Goal: Information Seeking & Learning: Learn about a topic

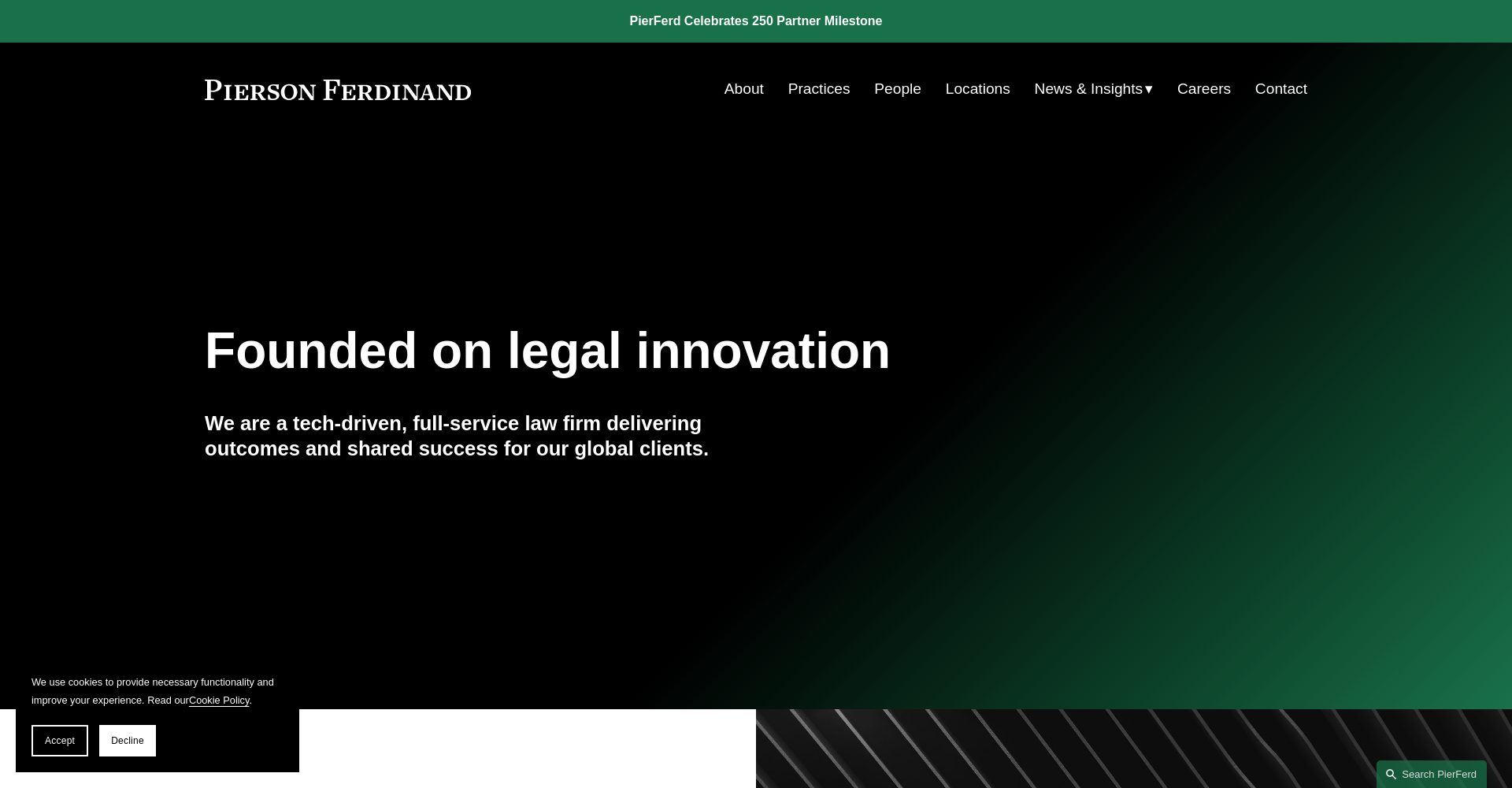
click at [745, 89] on link "About" at bounding box center [744, 89] width 40 height 30
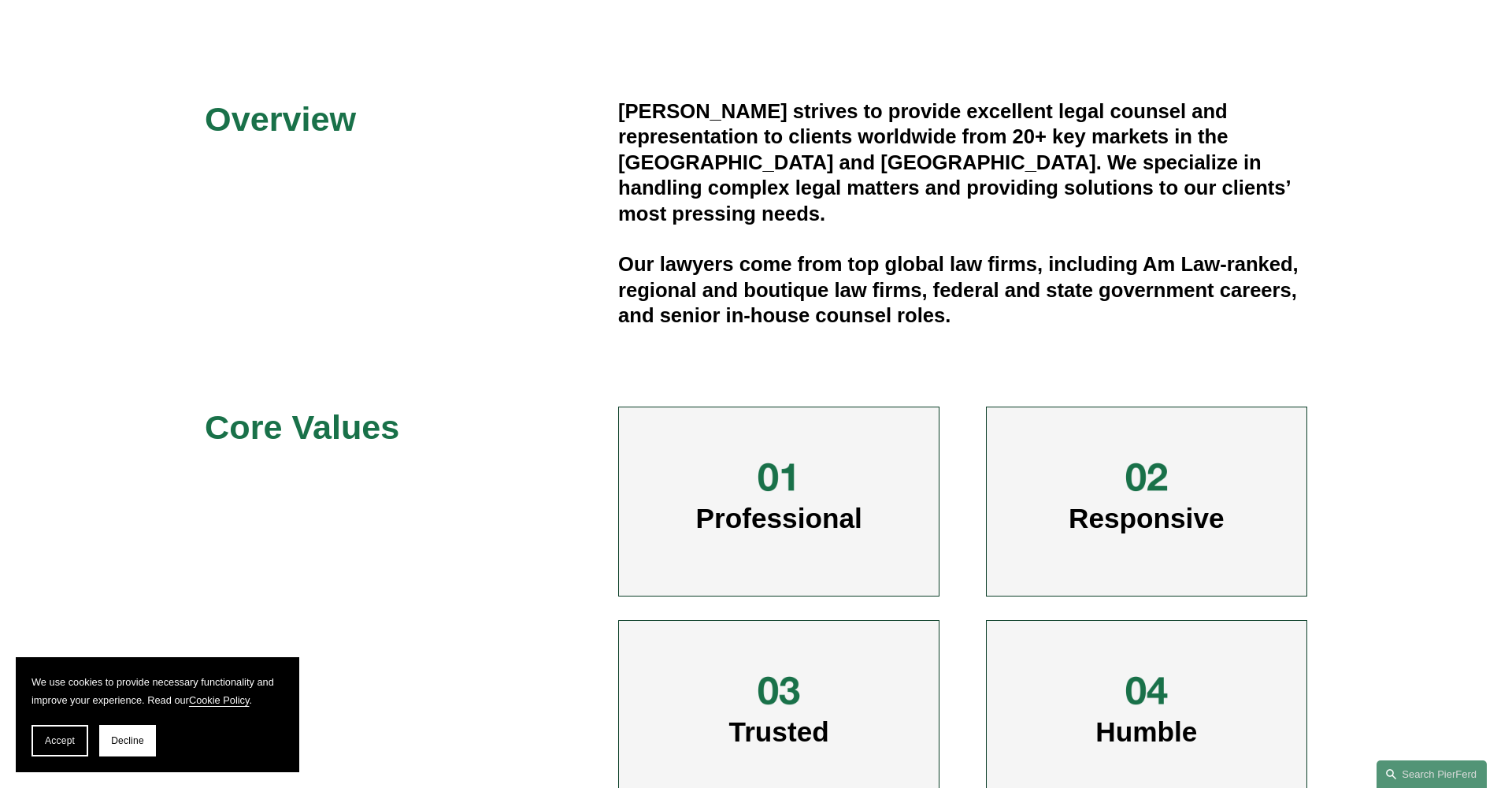
scroll to position [477, 0]
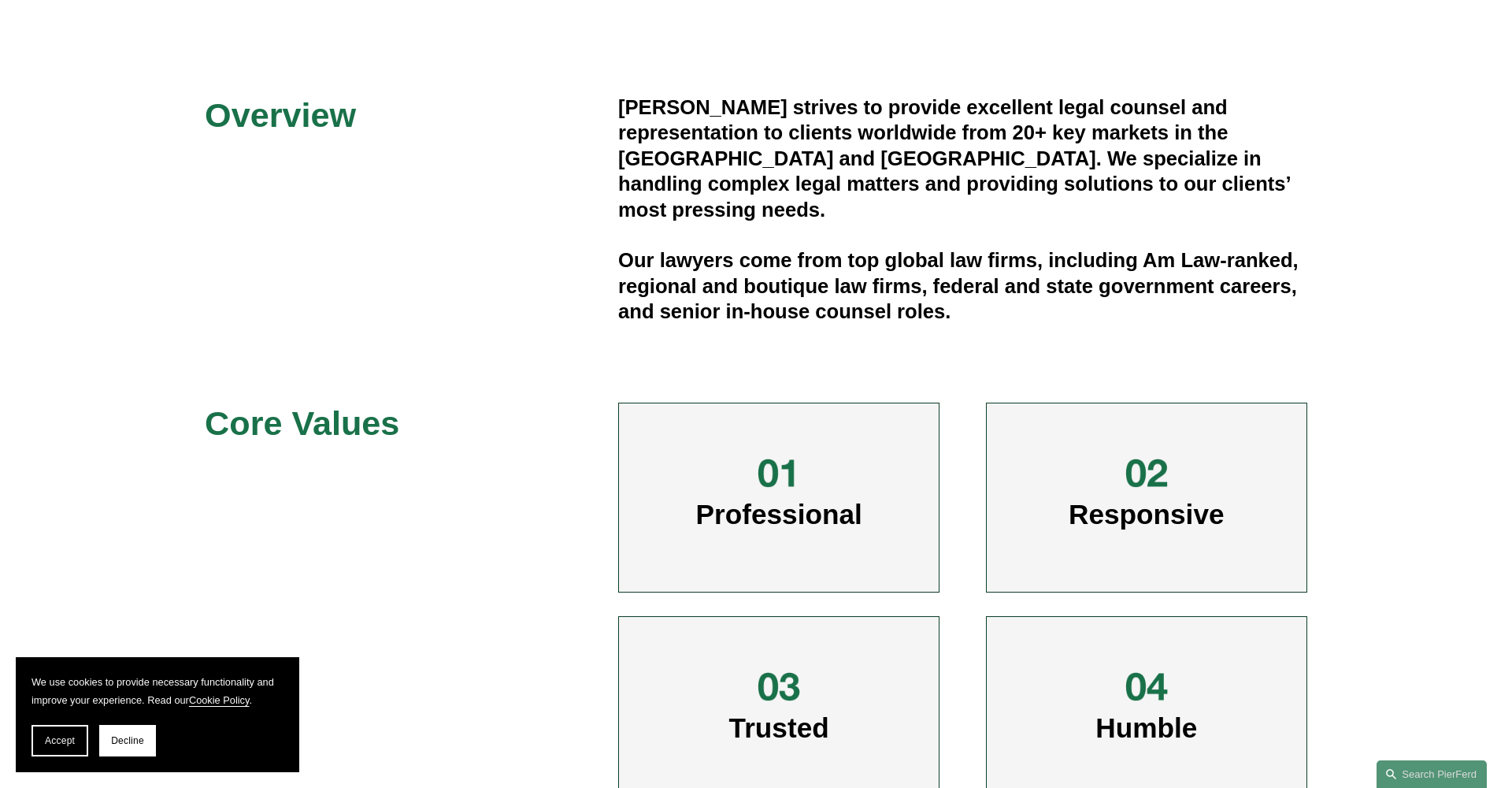
click at [766, 493] on div at bounding box center [779, 473] width 48 height 48
click at [787, 471] on div at bounding box center [779, 473] width 48 height 48
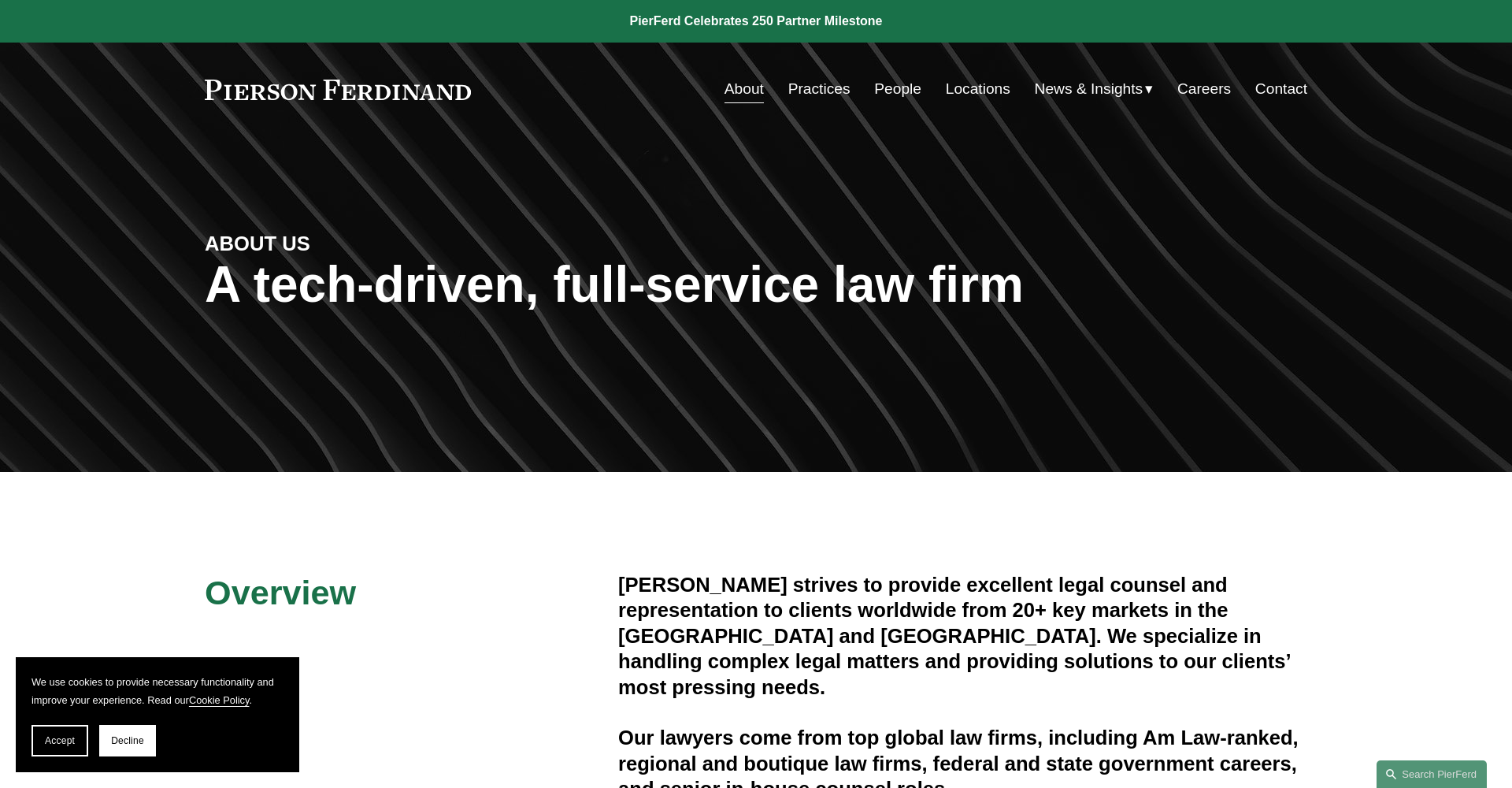
scroll to position [0, 0]
click at [896, 92] on link "People" at bounding box center [898, 89] width 48 height 30
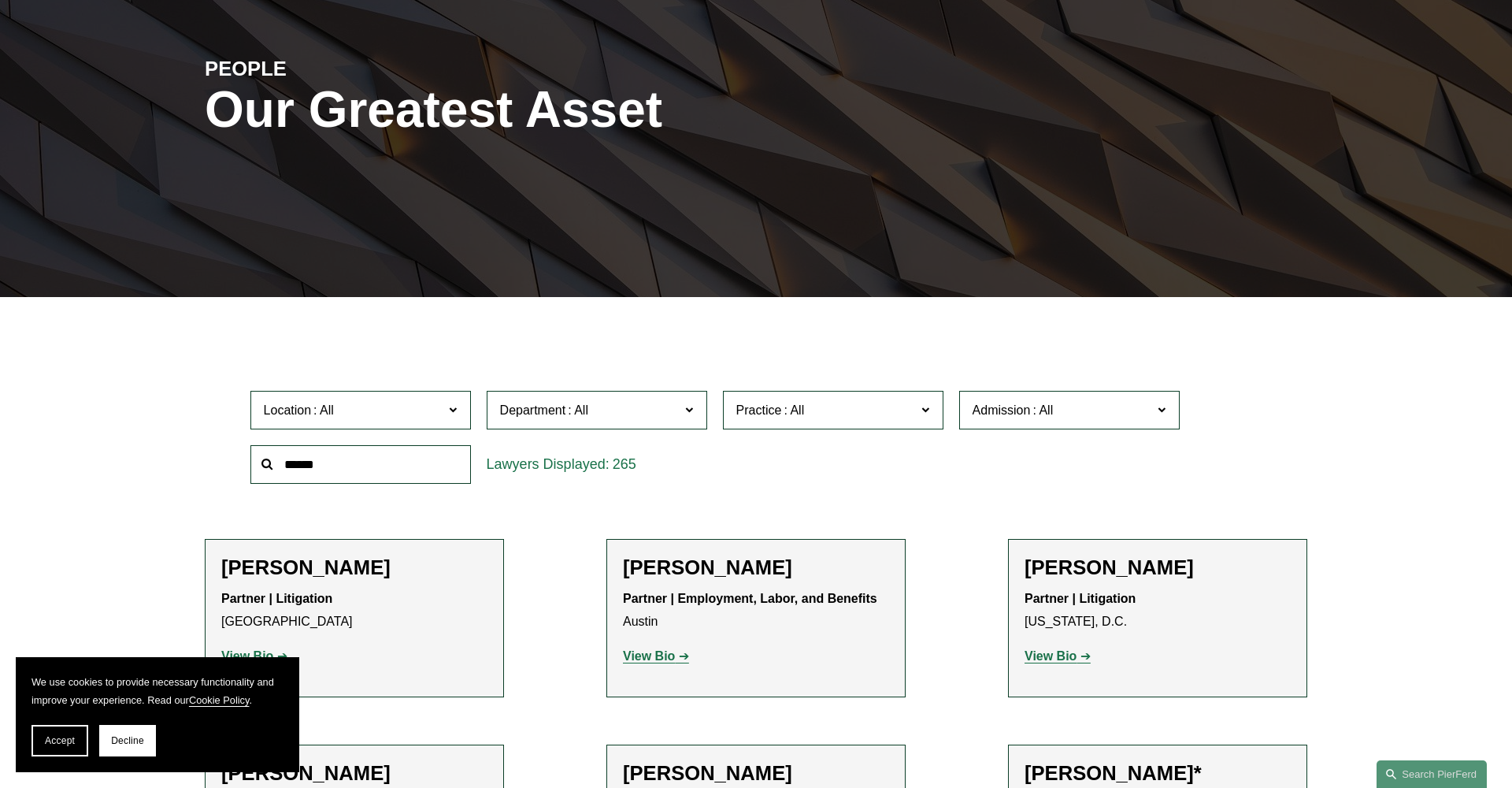
scroll to position [178, 0]
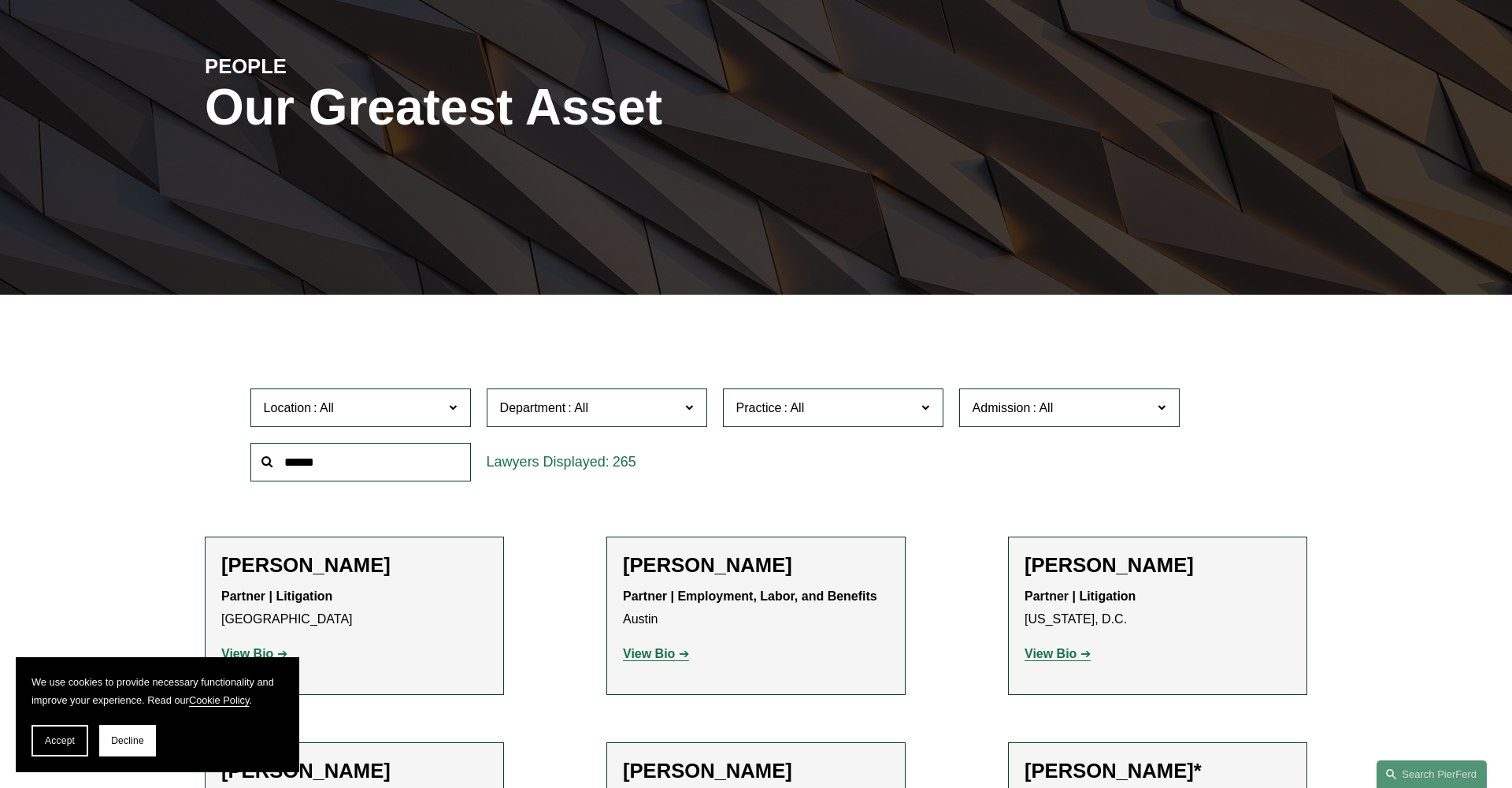
click at [399, 472] on input "text" at bounding box center [360, 461] width 220 height 39
type input "*********"
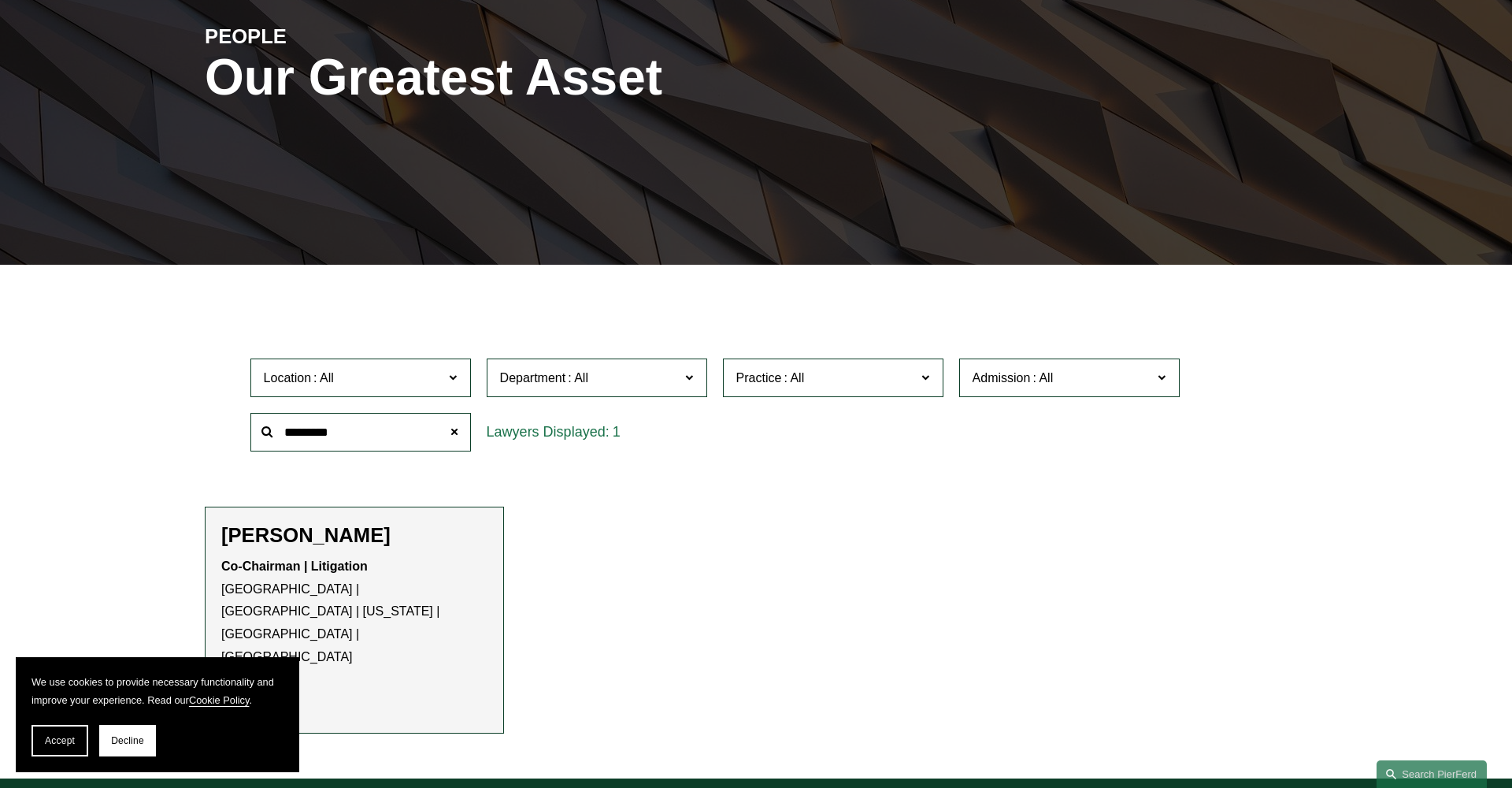
scroll to position [207, 0]
click at [255, 686] on strong "View Bio" at bounding box center [247, 692] width 52 height 13
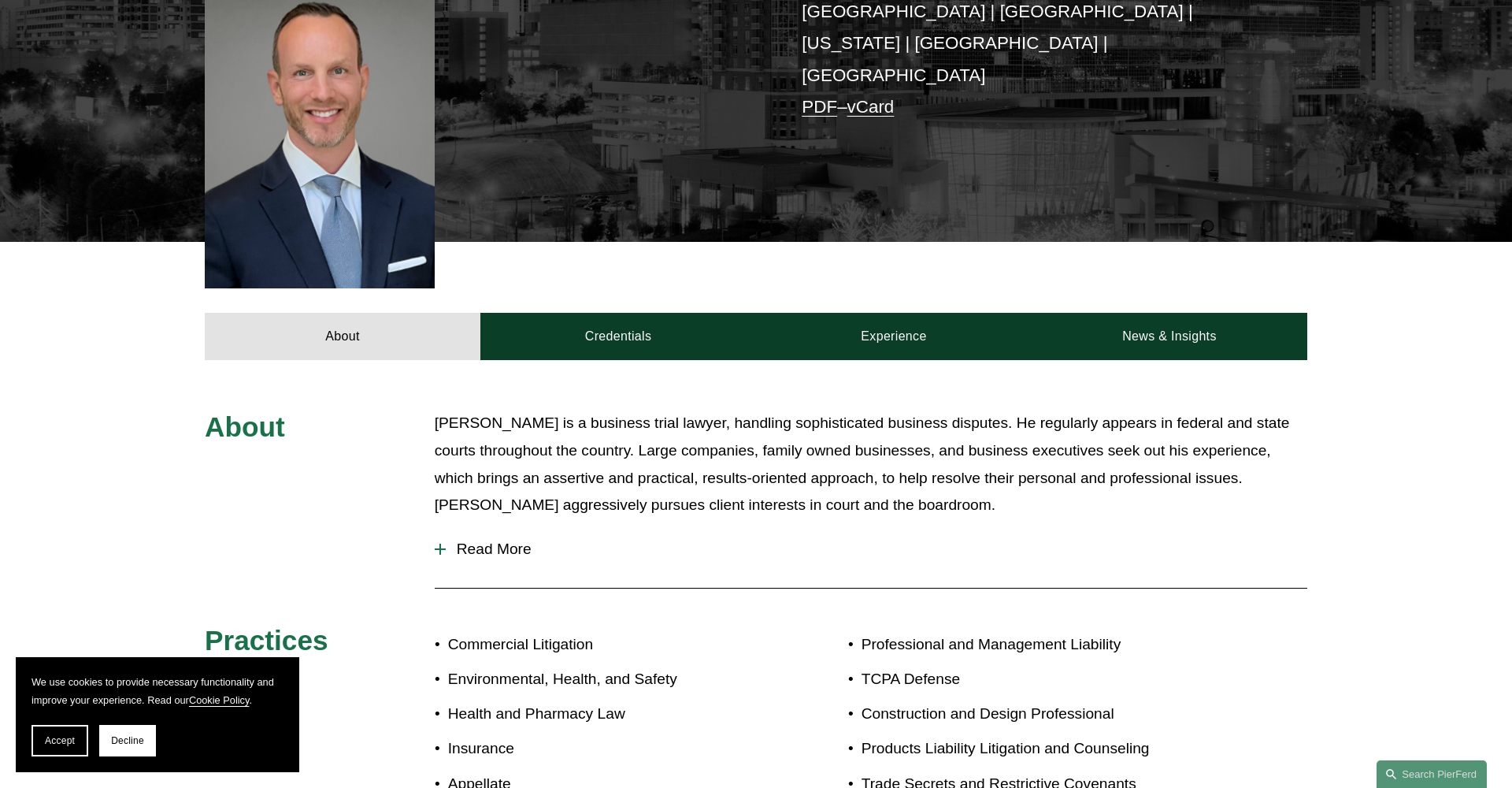
scroll to position [482, 0]
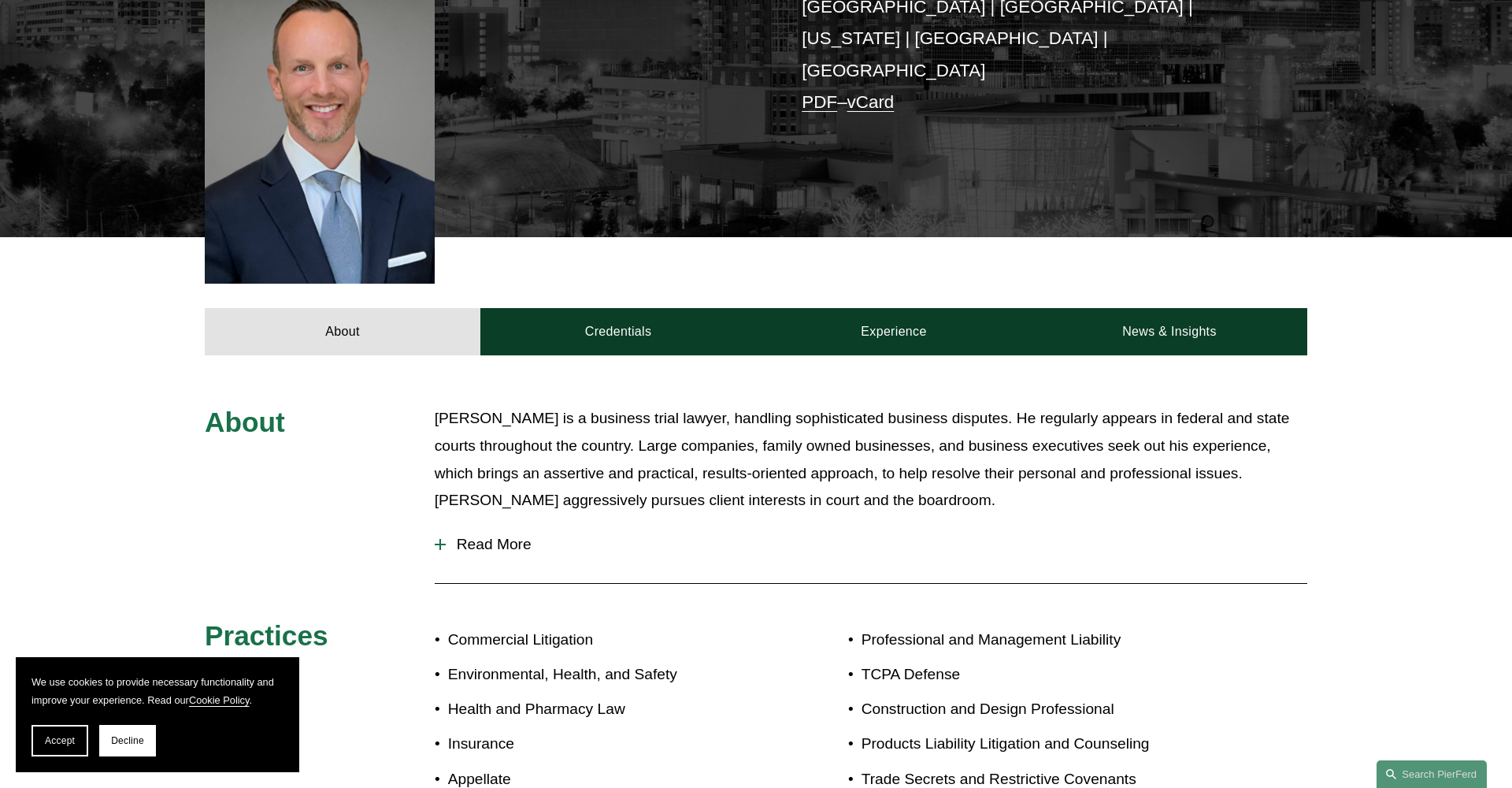
click at [501, 536] on span "Read More" at bounding box center [876, 544] width 861 height 17
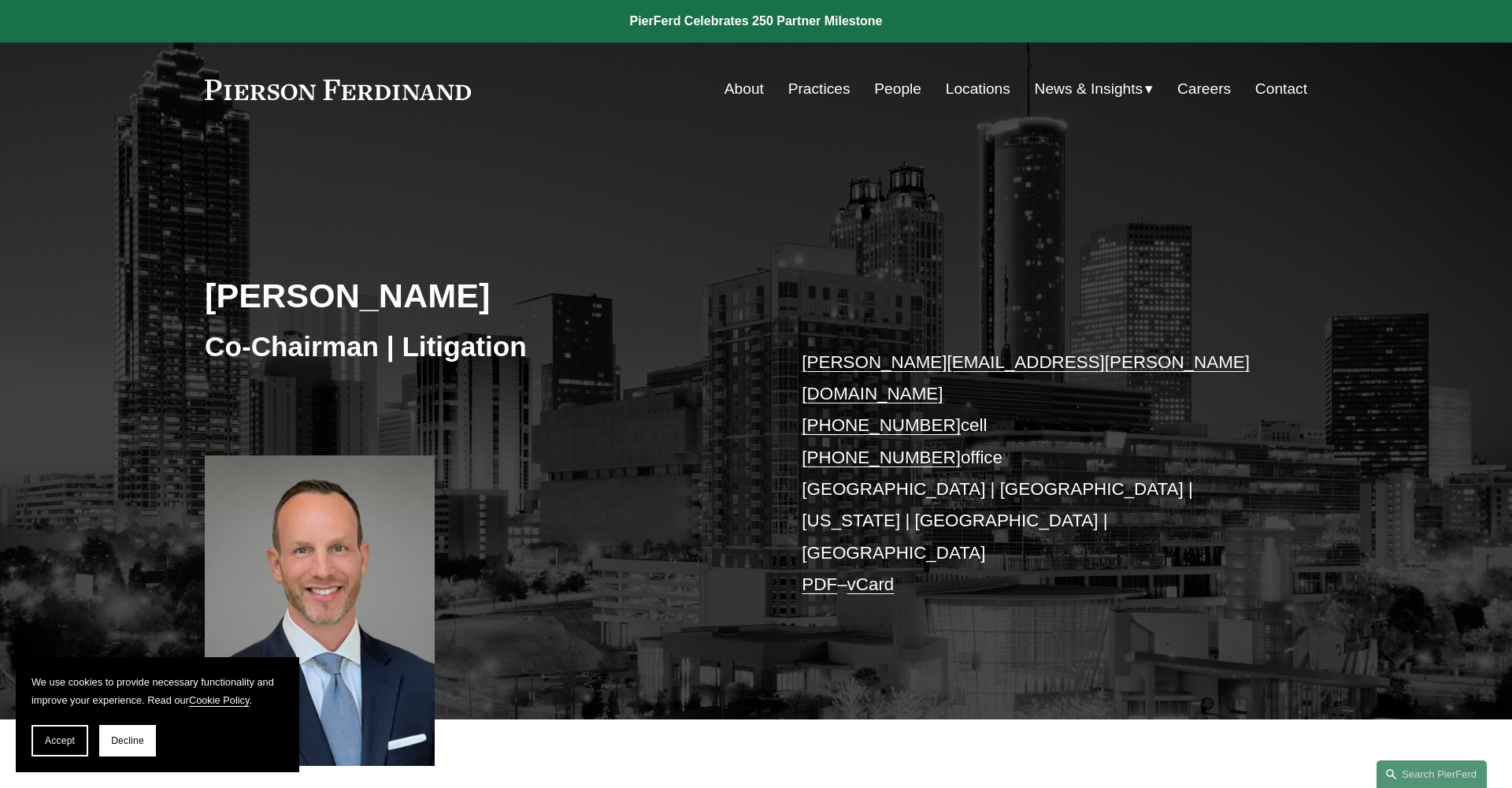
scroll to position [0, 0]
click at [1214, 93] on link "Careers" at bounding box center [1204, 89] width 54 height 30
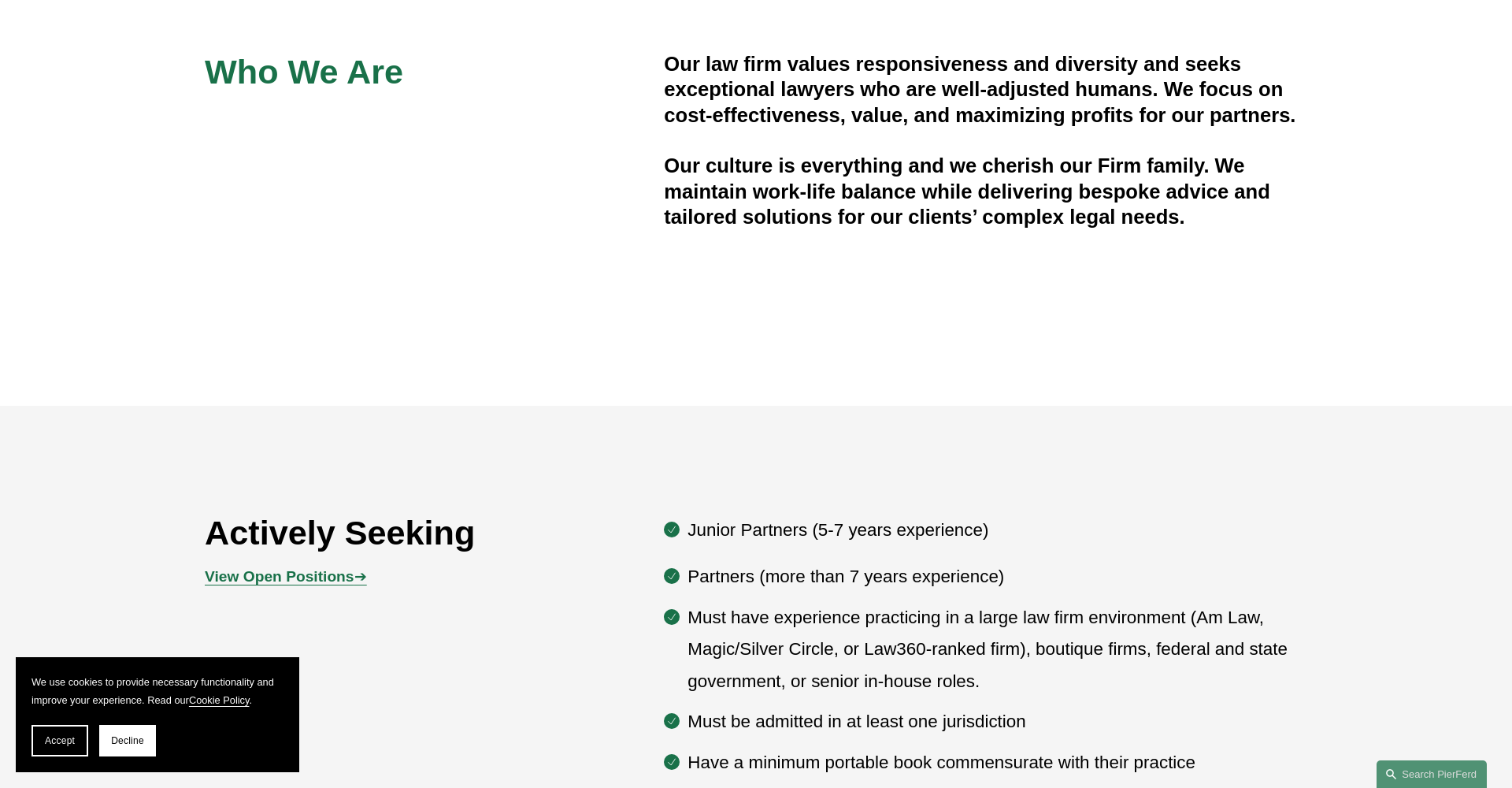
scroll to position [404, 0]
